Goal: Find specific page/section: Locate a particular part of the current website

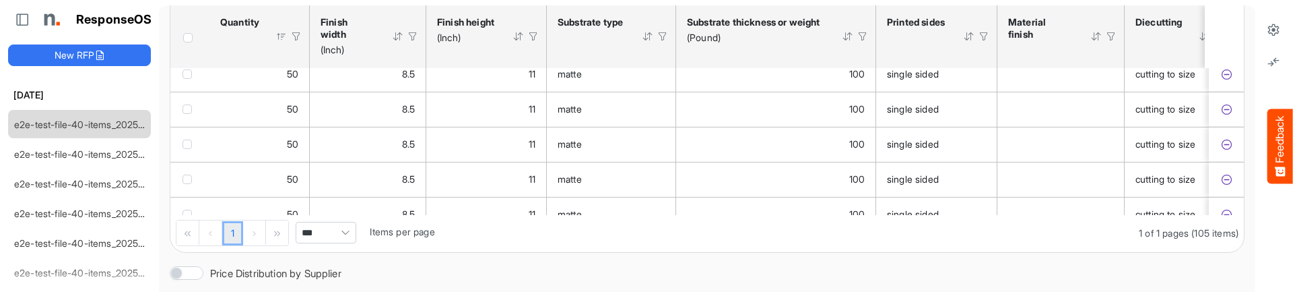
scroll to position [277, 0]
click at [1274, 31] on icon at bounding box center [1272, 29] width 13 height 13
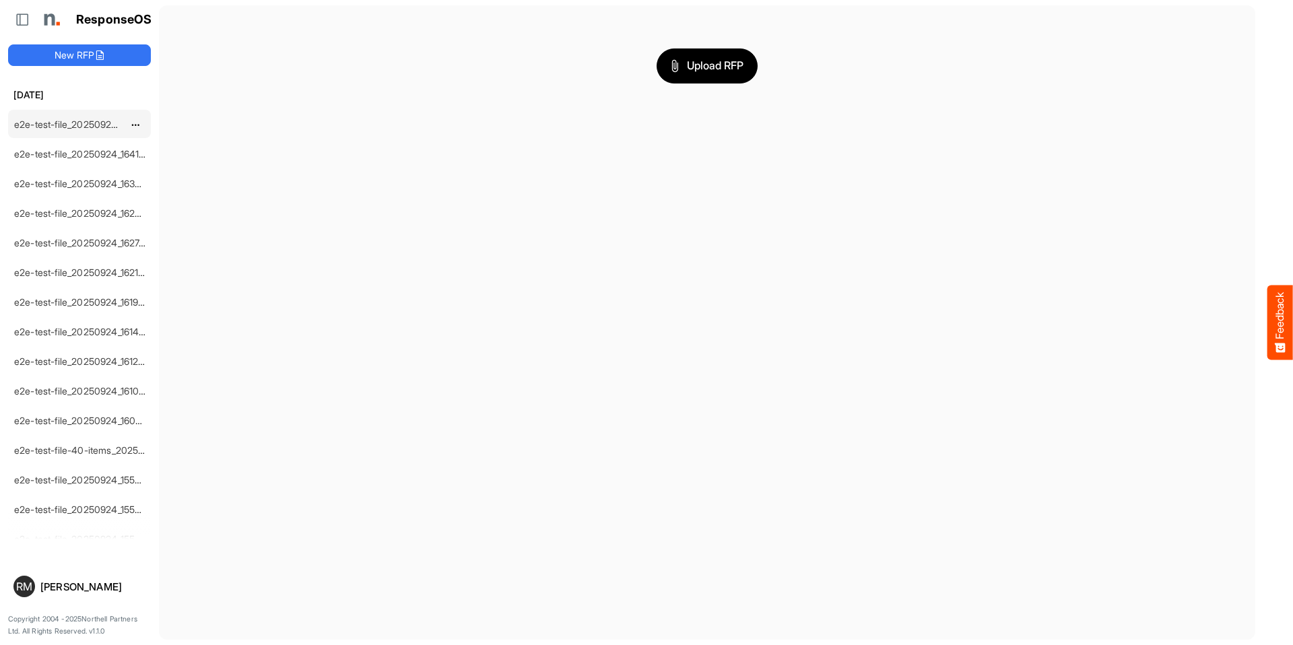
click at [99, 127] on link "e2e-test-file_20250924_164246" at bounding box center [83, 123] width 139 height 11
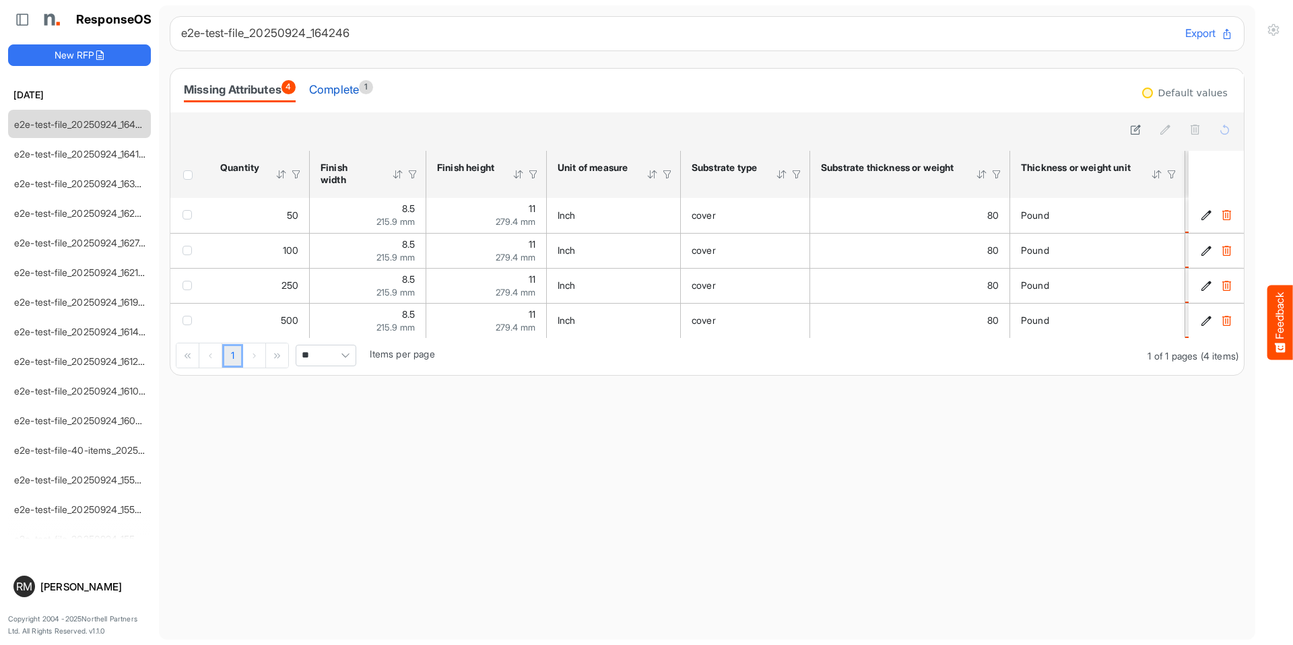
click at [335, 96] on div "Complete 1" at bounding box center [341, 89] width 64 height 19
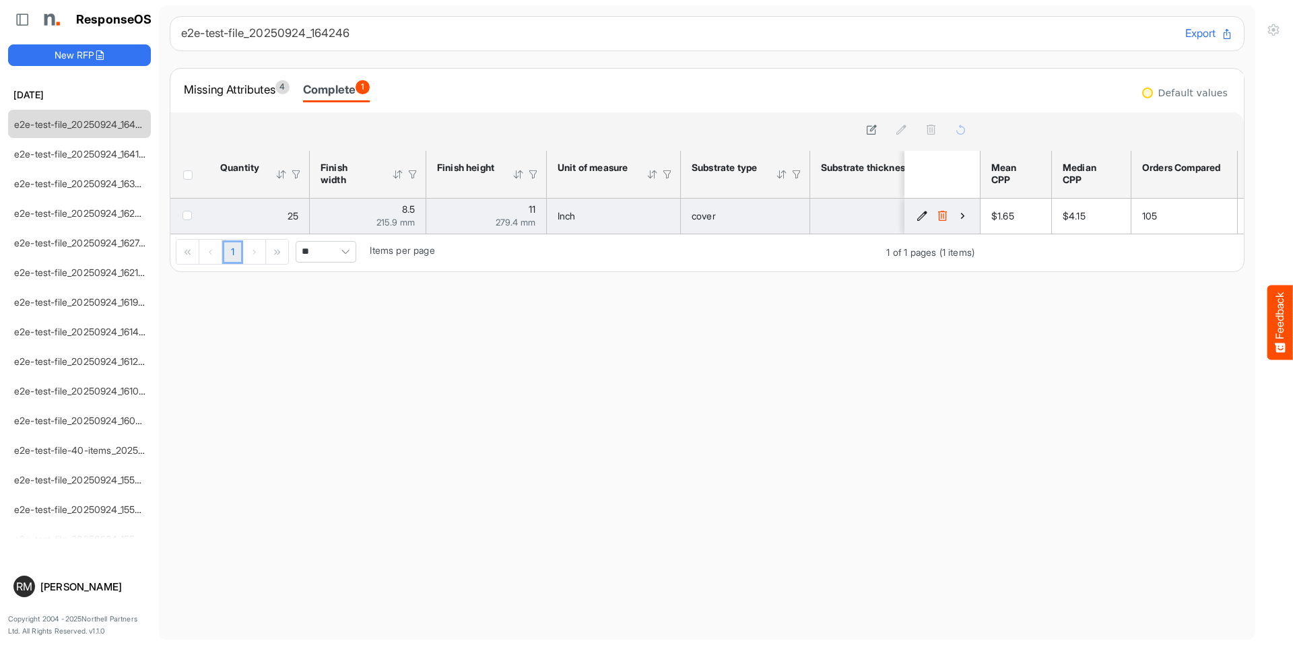
click at [960, 215] on icon "14e2a5cd-e12c-496a-bd98-5981acccc6d4 is template cell Column Header" at bounding box center [962, 215] width 11 height 11
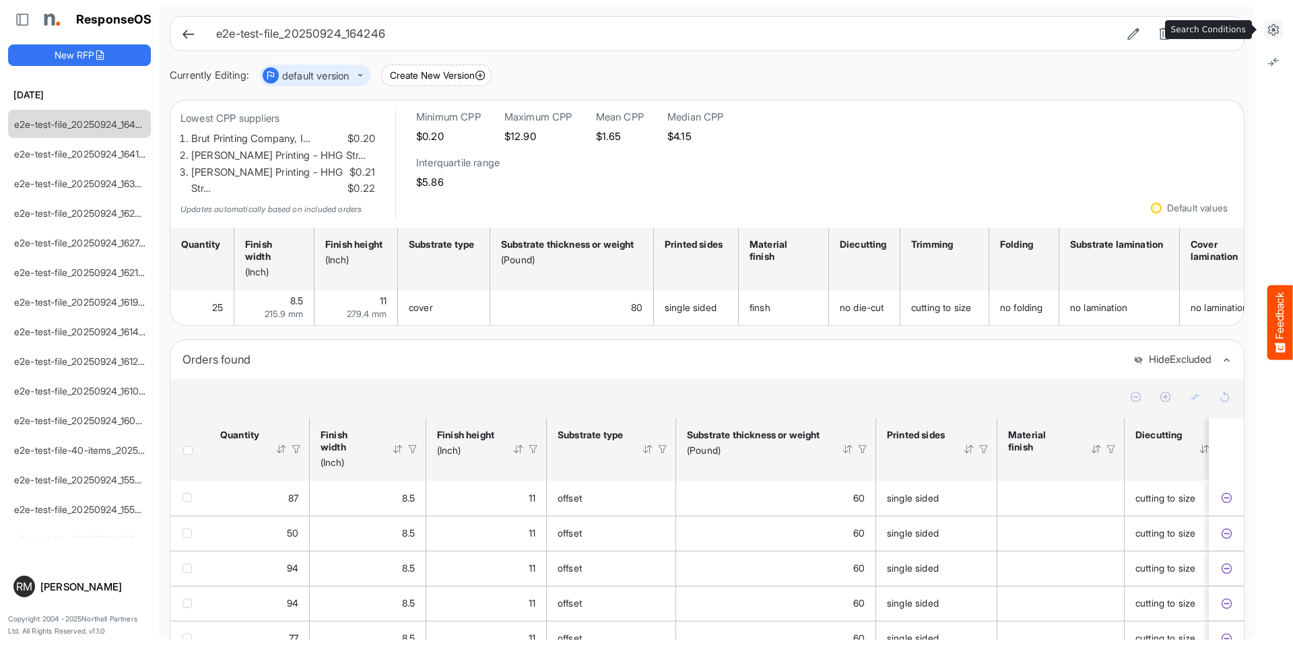
click at [1272, 28] on icon at bounding box center [1272, 29] width 13 height 13
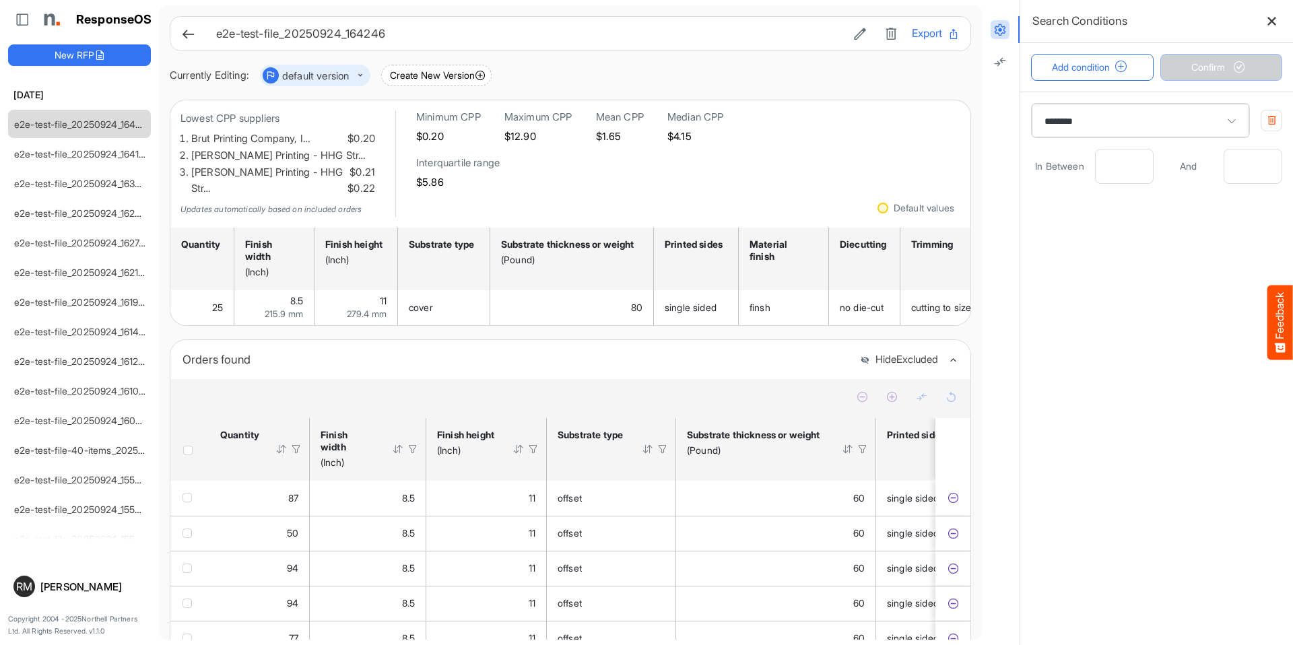
click at [1221, 112] on span at bounding box center [1231, 121] width 20 height 20
click at [1276, 118] on button "button" at bounding box center [1271, 121] width 22 height 22
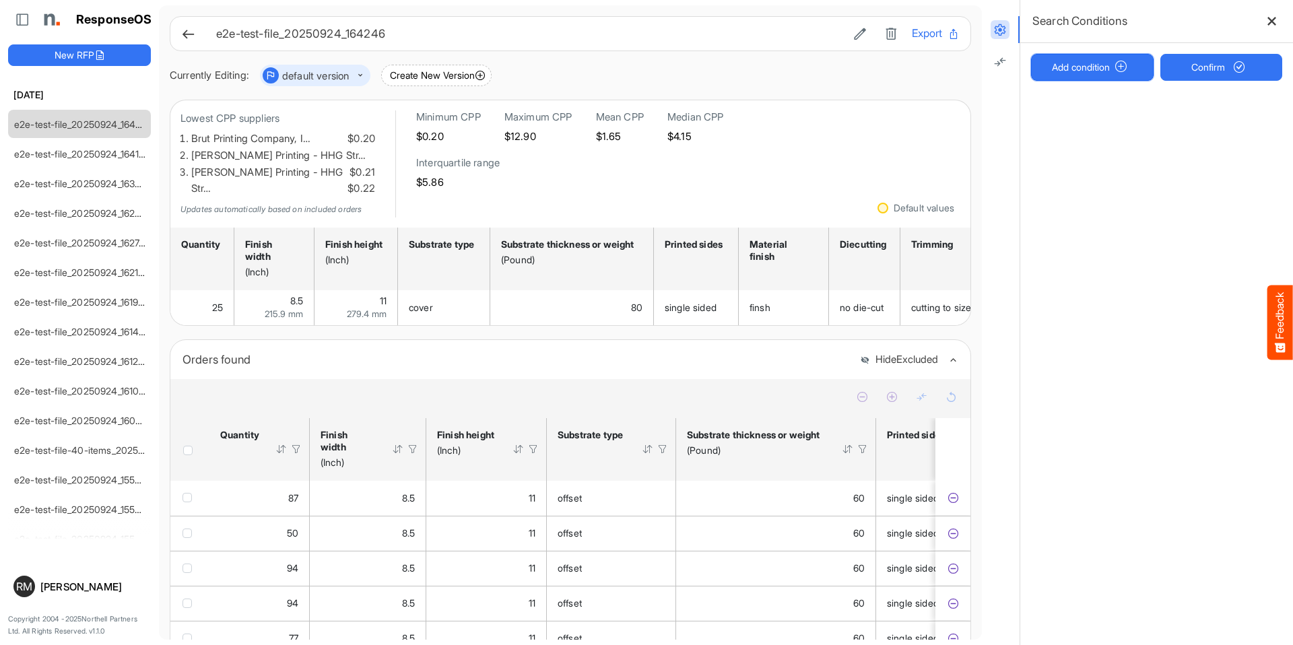
click at [1134, 70] on button "Add condition" at bounding box center [1092, 67] width 123 height 27
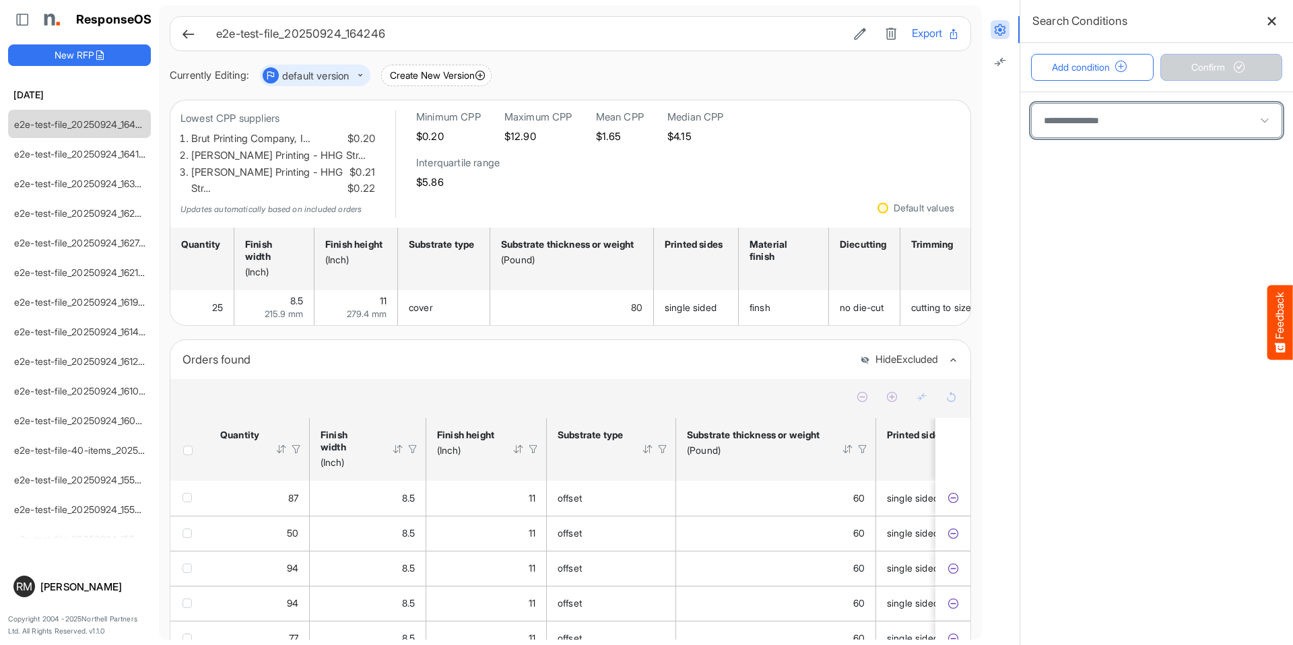
click at [1121, 116] on span at bounding box center [1156, 121] width 250 height 34
click at [1133, 121] on span at bounding box center [1156, 121] width 250 height 34
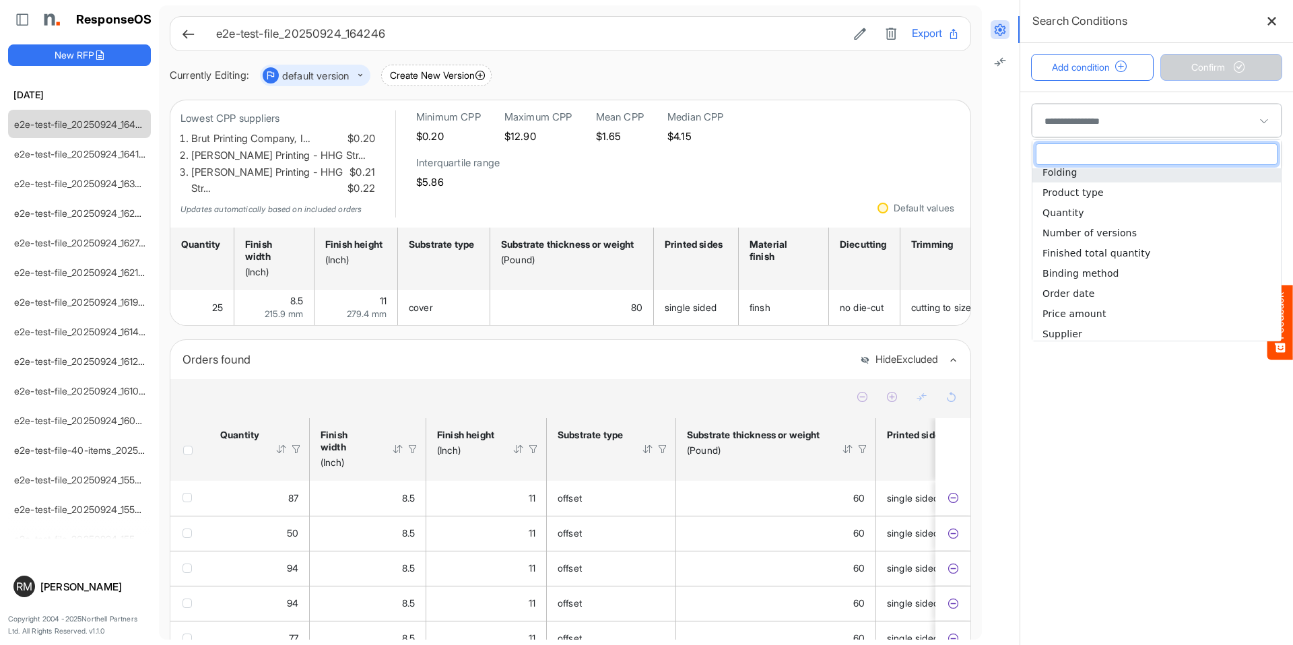
scroll to position [333, 0]
click at [1098, 291] on li "Supplier" at bounding box center [1156, 330] width 248 height 20
type input "********"
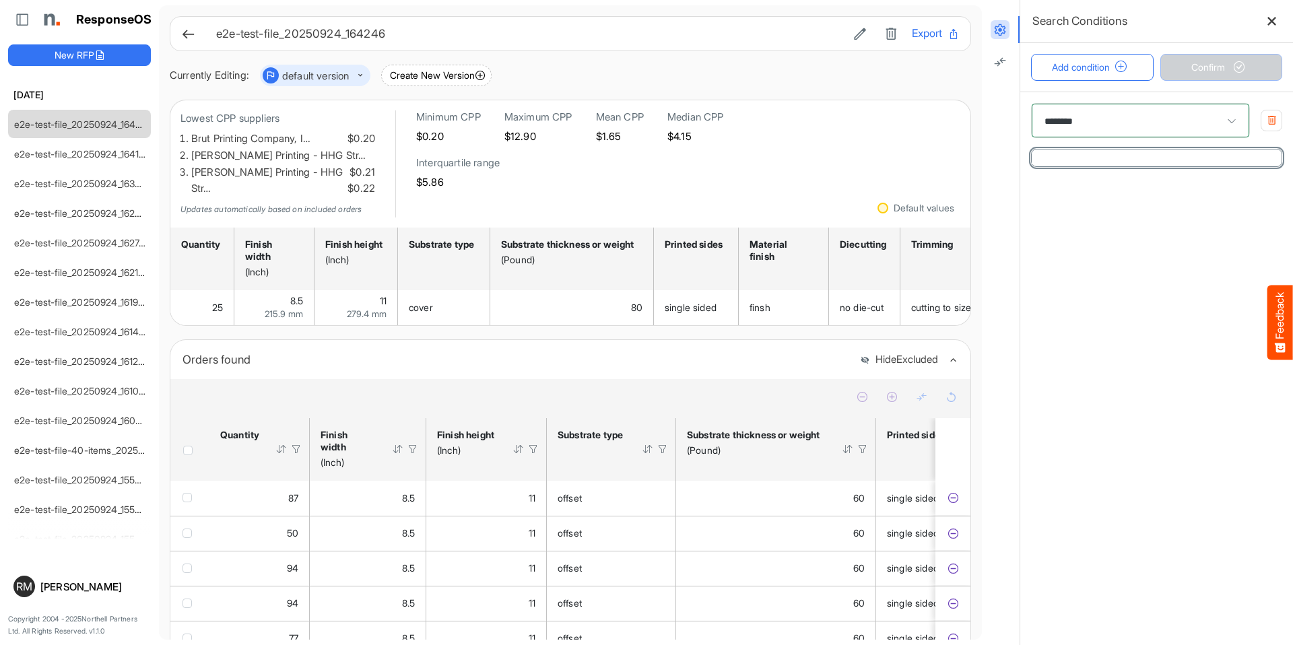
click at [1095, 162] on input "text" at bounding box center [1081, 158] width 101 height 11
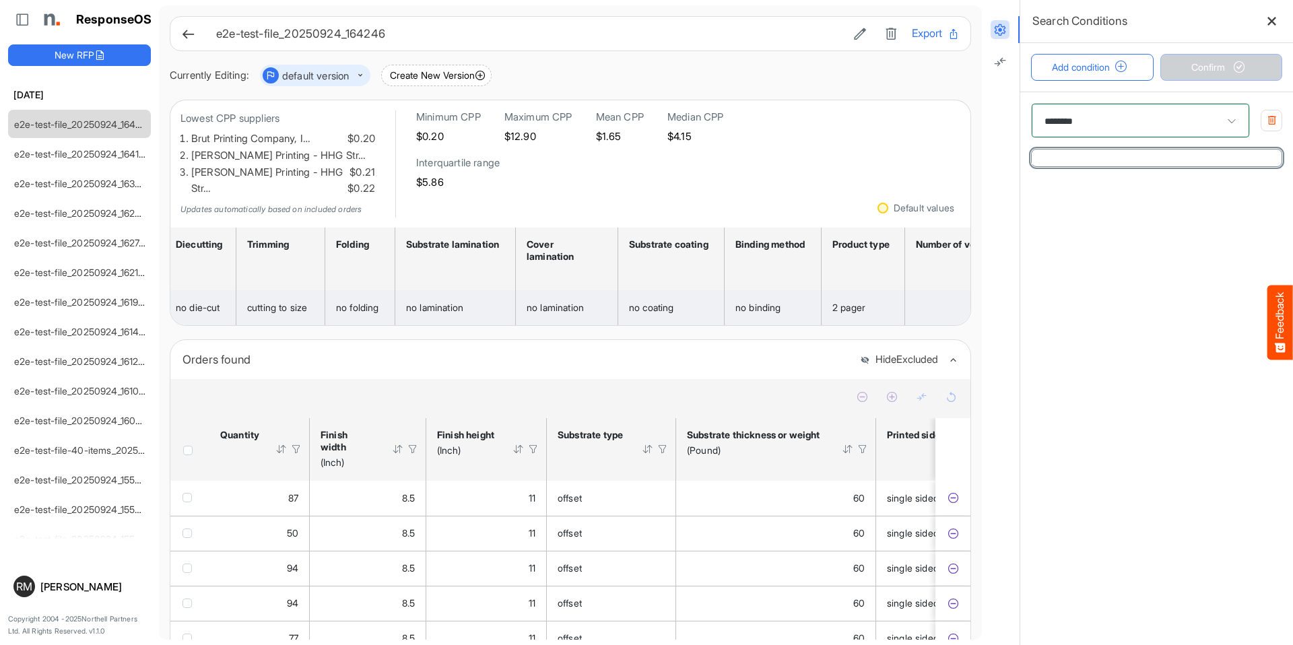
scroll to position [0, 924]
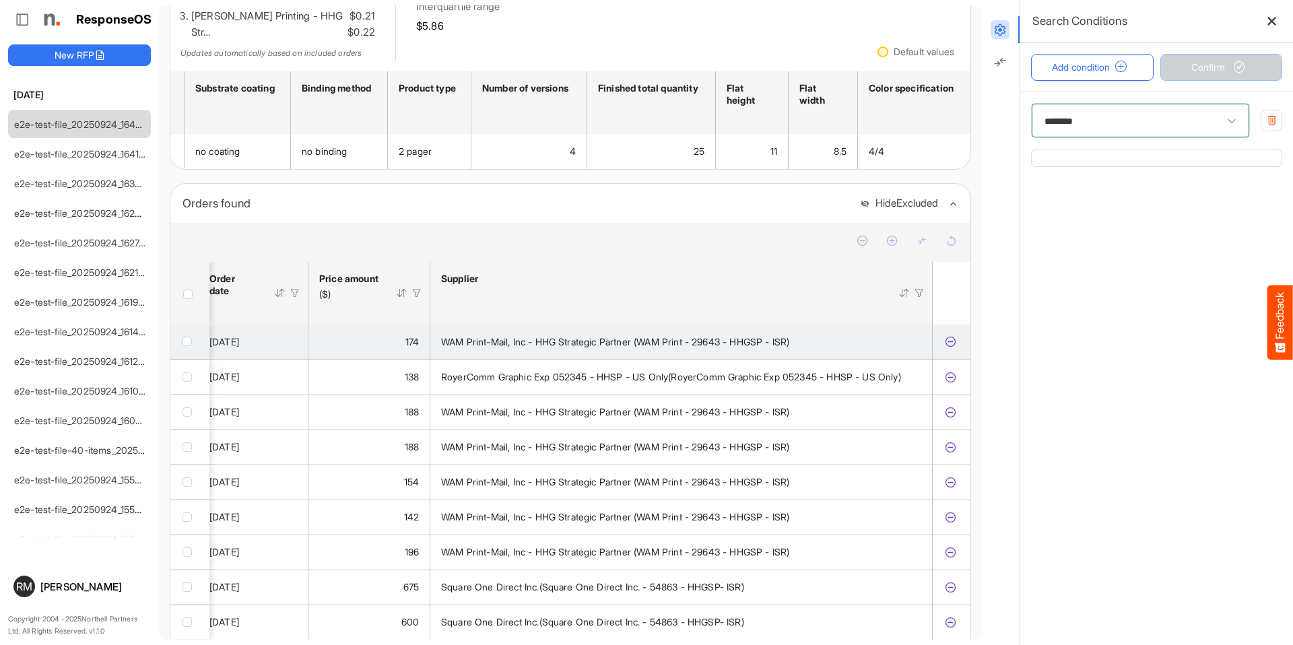
click at [454, 291] on span "WAM Print-Mail, Inc - HHG Strategic Partner (WAM Print - 29643 - HHGSP - ISR)" at bounding box center [615, 341] width 348 height 11
drag, startPoint x: 454, startPoint y: 331, endPoint x: 813, endPoint y: 338, distance: 358.2
click at [813, 291] on div "WAM Print-Mail, Inc - HHG Strategic Partner (WAM Print - 29643 - HHGSP - ISR)" at bounding box center [681, 342] width 480 height 15
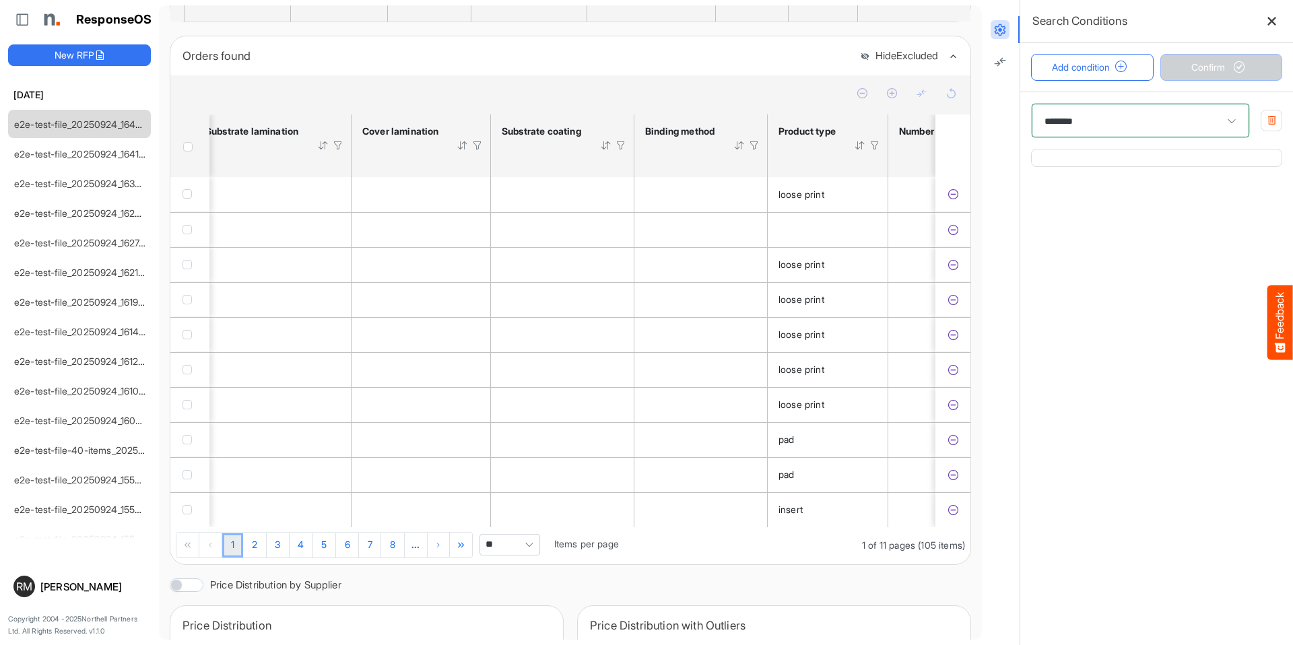
scroll to position [0, 1204]
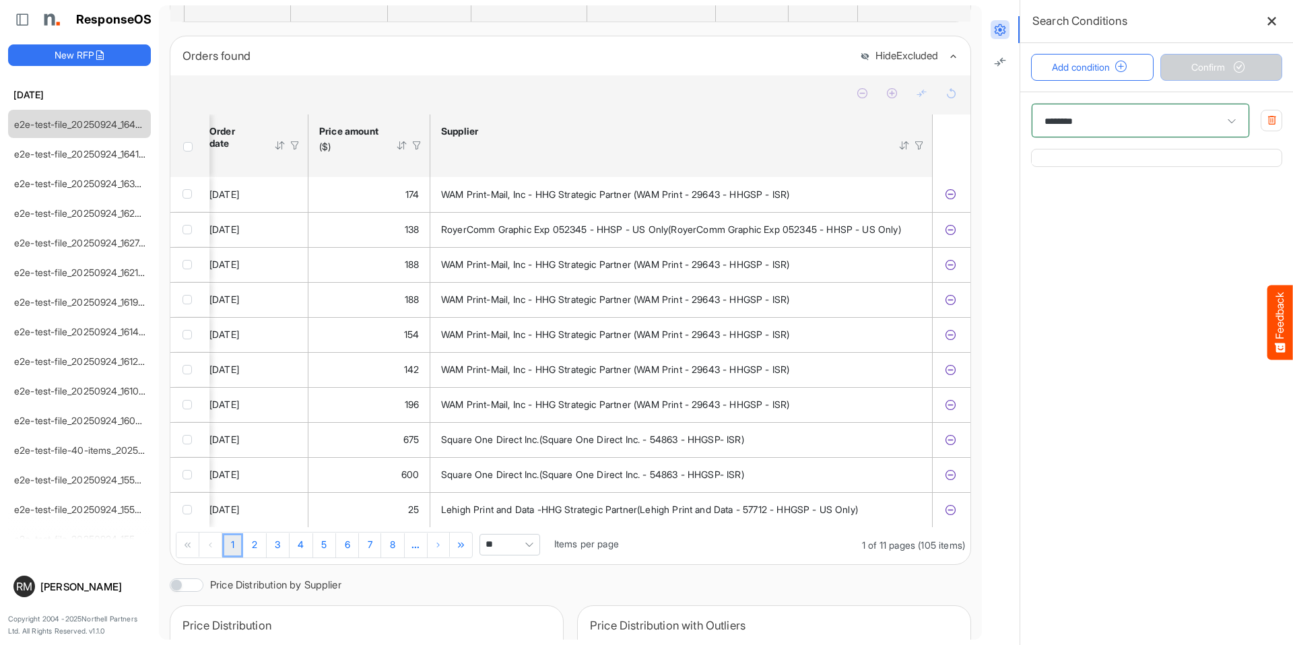
click at [1044, 291] on main "********" at bounding box center [1156, 368] width 273 height 553
